Goal: Transaction & Acquisition: Purchase product/service

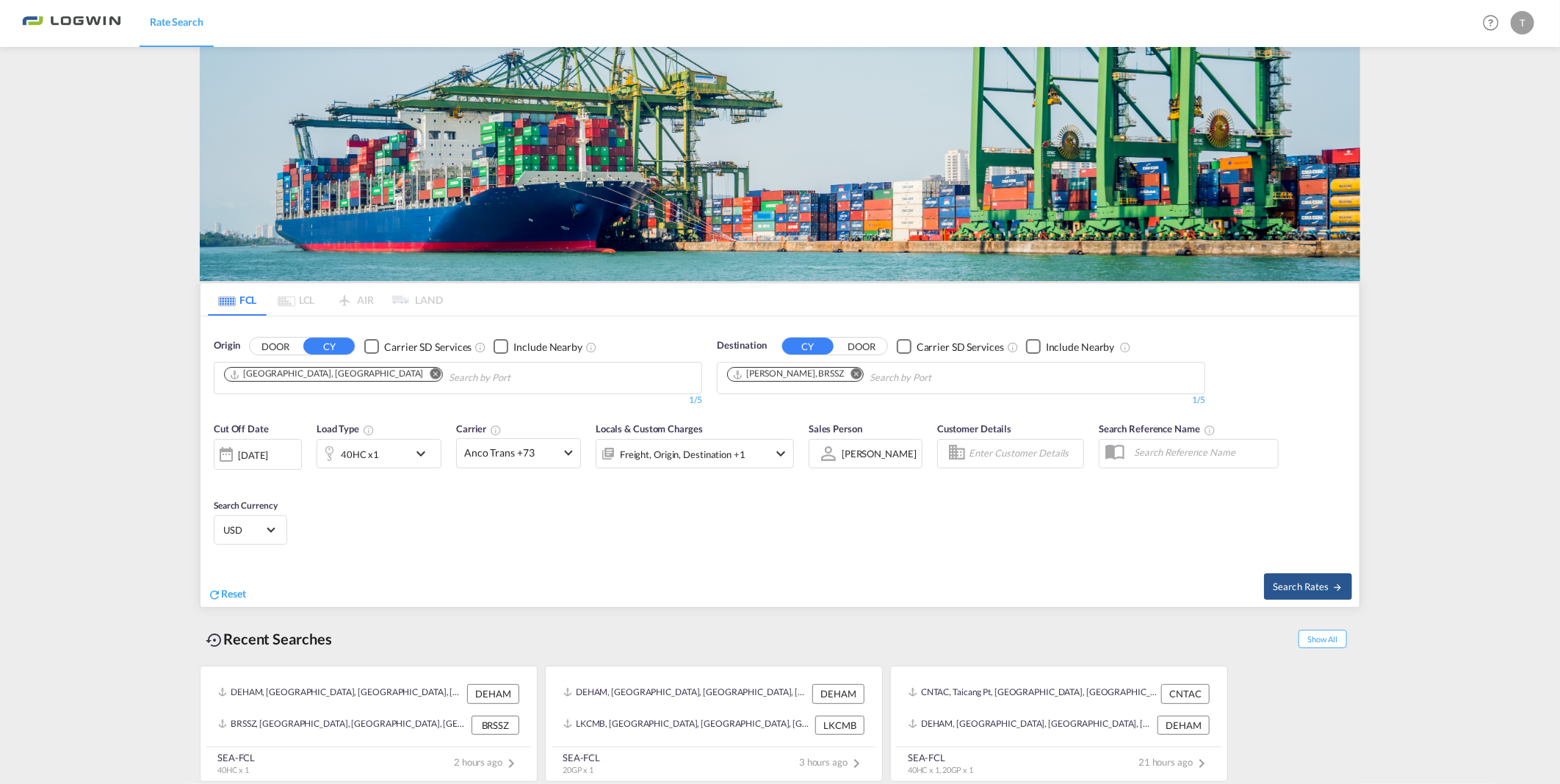
click at [851, 368] on md-icon "Remove" at bounding box center [856, 374] width 11 height 11
click at [812, 155] on div "FCL LCL AIR LAND FCL LCL AIR LAND Origin DOOR CY Carrier SD Services Include Ne…" at bounding box center [780, 416] width 1161 height 739
type input "jebel al"
click at [772, 414] on div "[GEOGRAPHIC_DATA] [GEOGRAPHIC_DATA]" at bounding box center [841, 412] width 279 height 44
click at [411, 455] on div "40HC x1" at bounding box center [379, 453] width 125 height 29
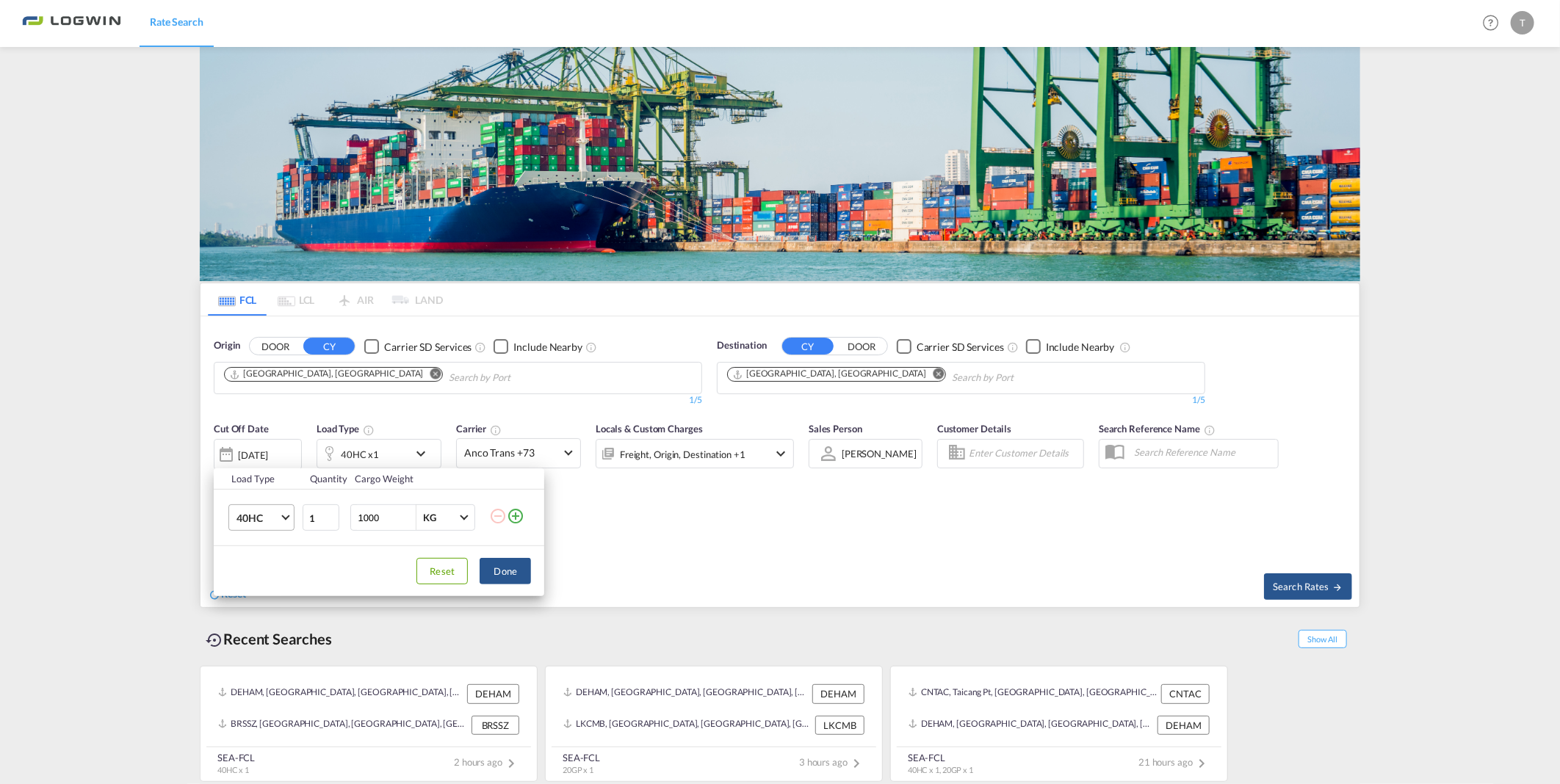
drag, startPoint x: 286, startPoint y: 524, endPoint x: 283, endPoint y: 531, distance: 7.6
click at [286, 525] on md-select-value "40HC" at bounding box center [265, 517] width 59 height 25
click at [259, 451] on div "20GP" at bounding box center [250, 448] width 26 height 14
click at [509, 577] on button "Done" at bounding box center [505, 570] width 51 height 26
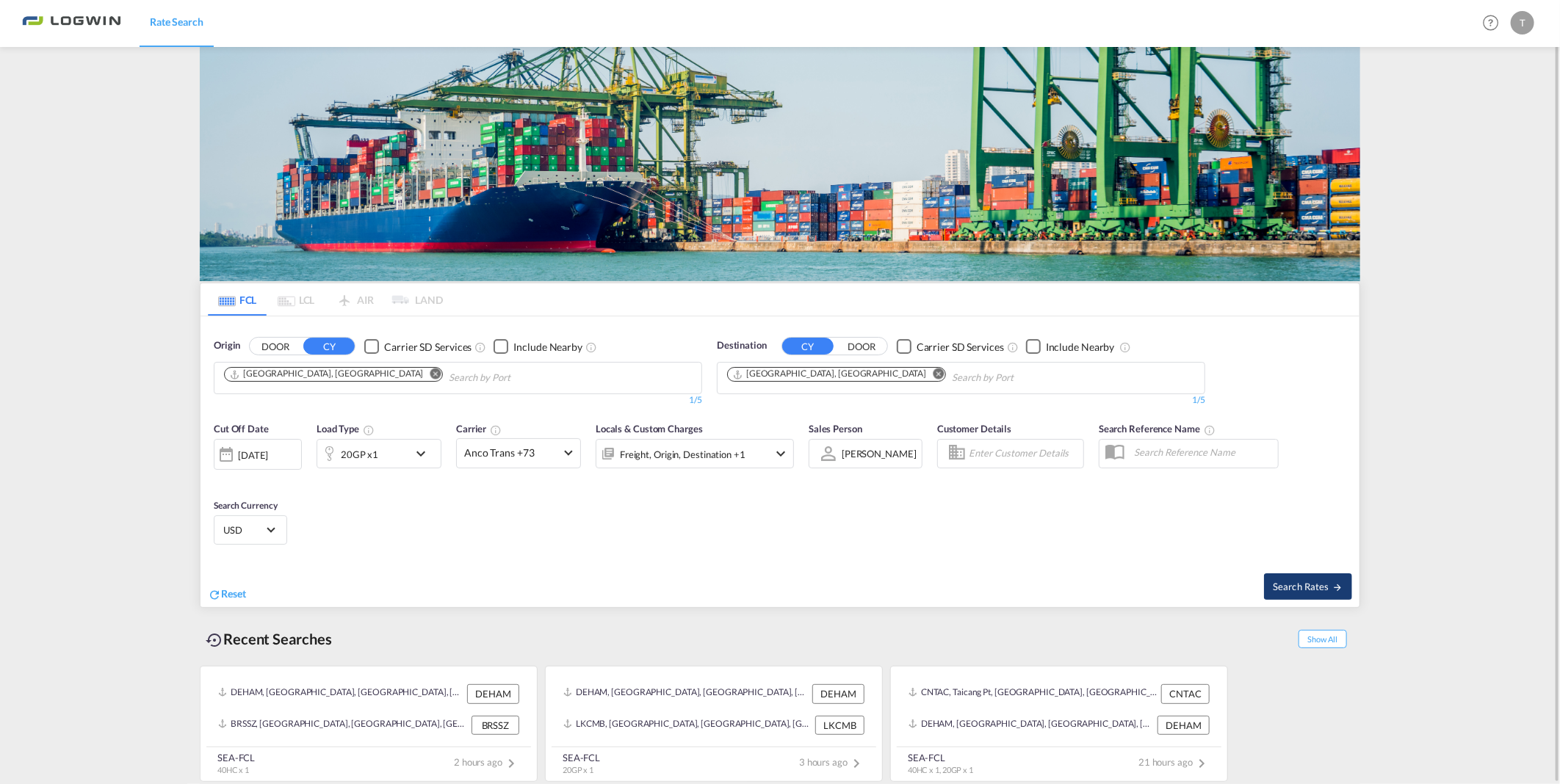
click at [1339, 582] on md-icon "icon-arrow-right" at bounding box center [1338, 587] width 10 height 10
type input "DEHAM to AEJEA / [DATE]"
